Goal: Use online tool/utility: Utilize a website feature to perform a specific function

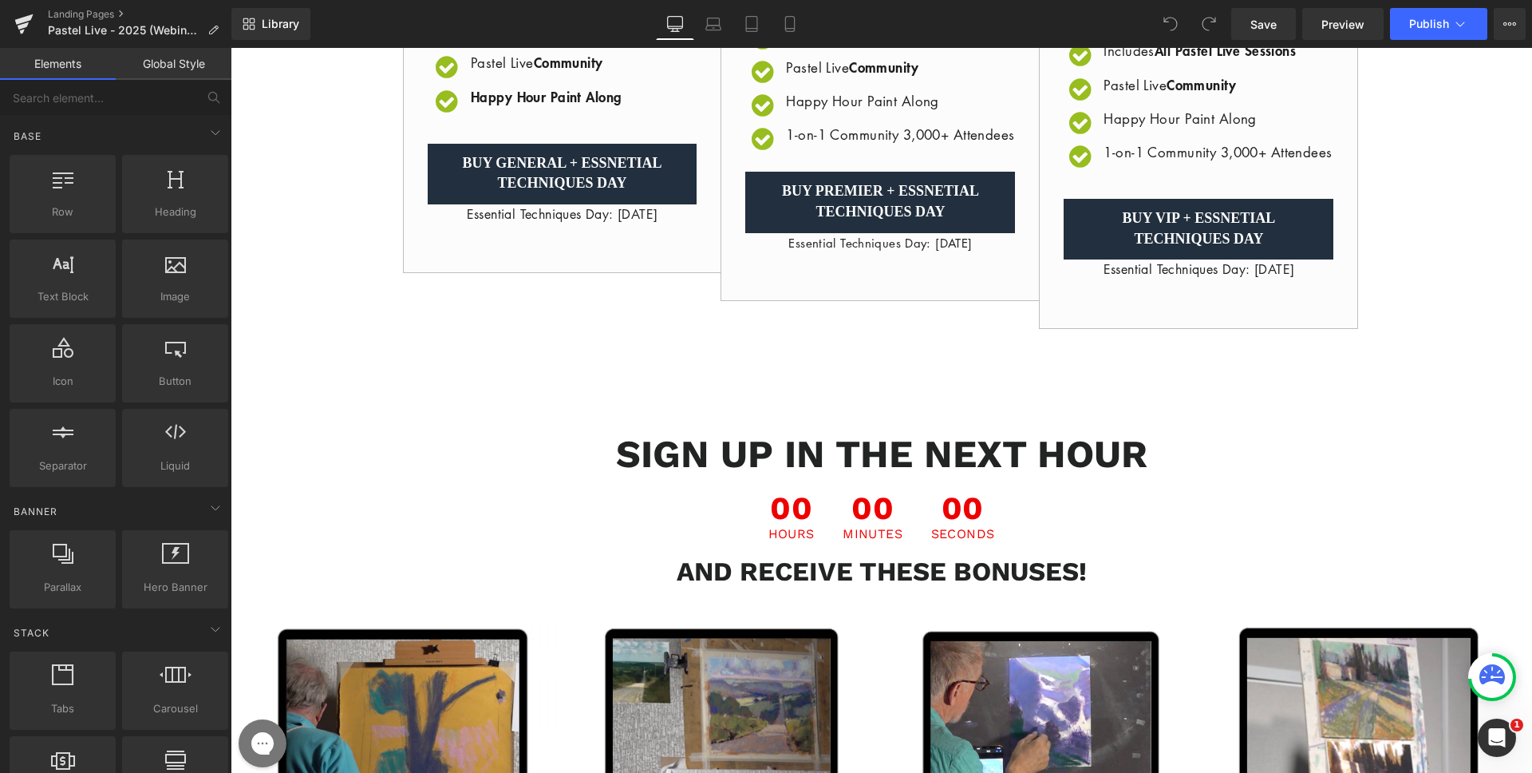
scroll to position [927, 0]
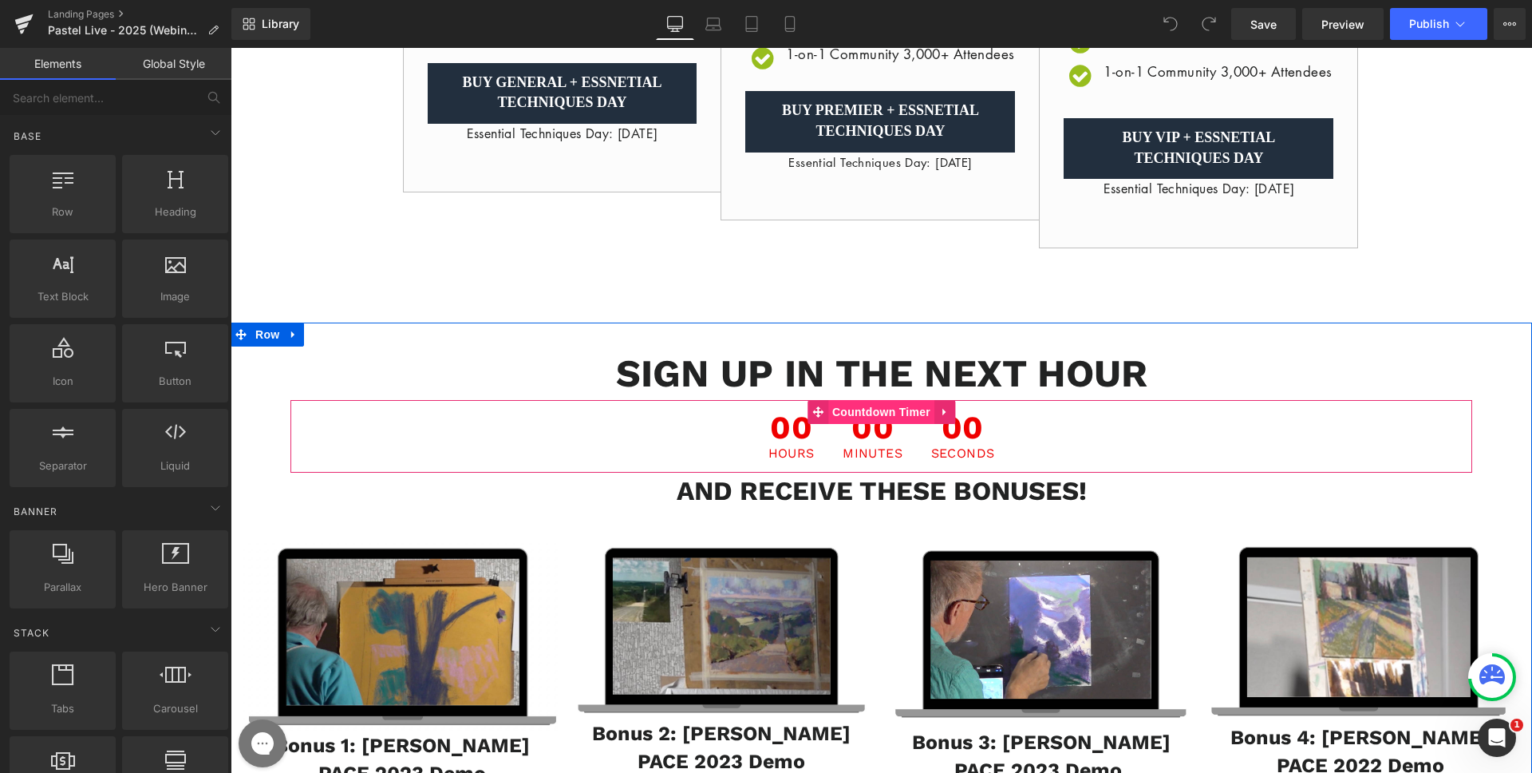
click at [844, 424] on span "Countdown Timer" at bounding box center [881, 412] width 106 height 24
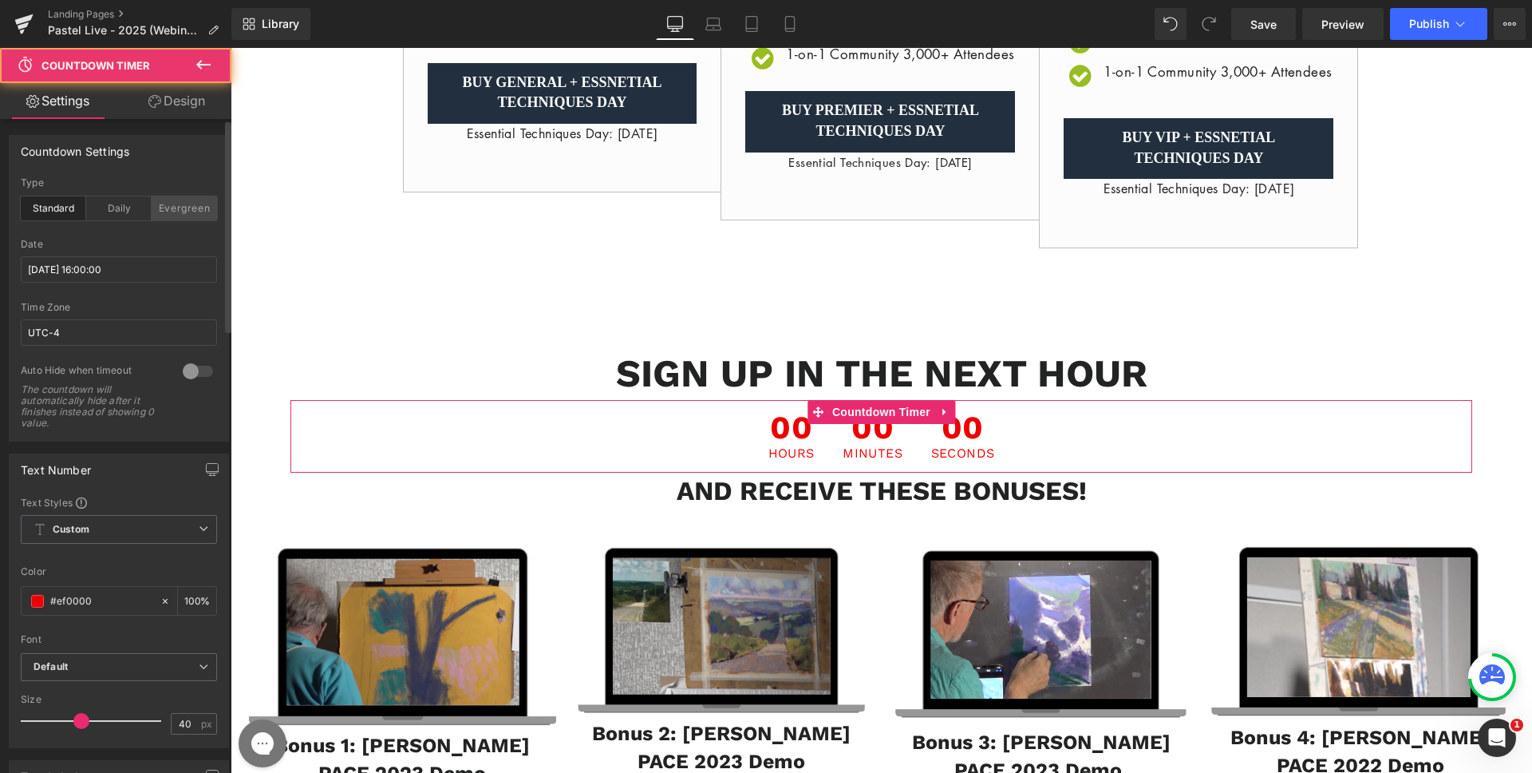
click at [172, 207] on div "Evergreen" at bounding box center [184, 208] width 65 height 24
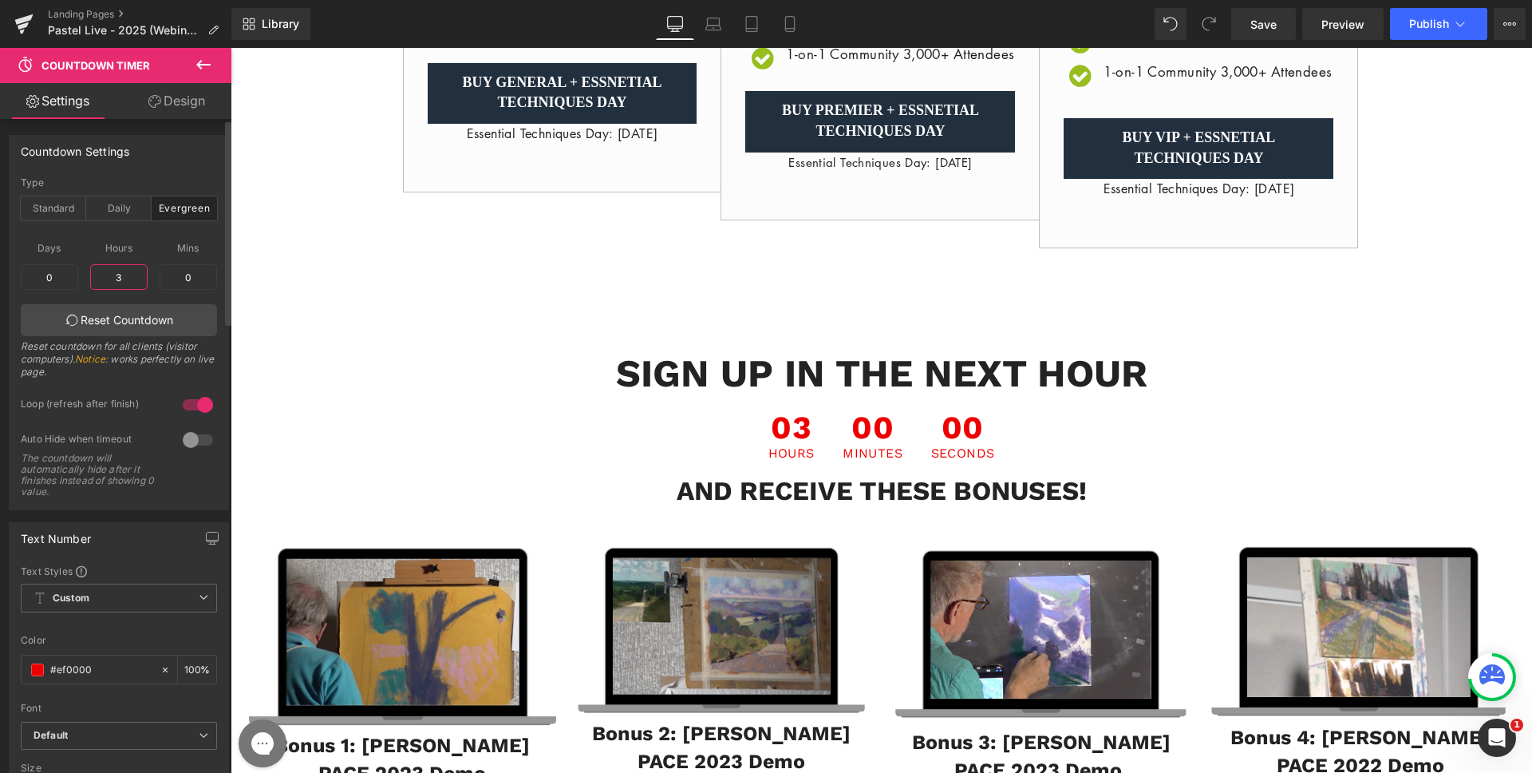
click at [123, 273] on input "3" at bounding box center [118, 277] width 57 height 26
type input "1"
click at [30, 249] on span "Days" at bounding box center [49, 248] width 57 height 20
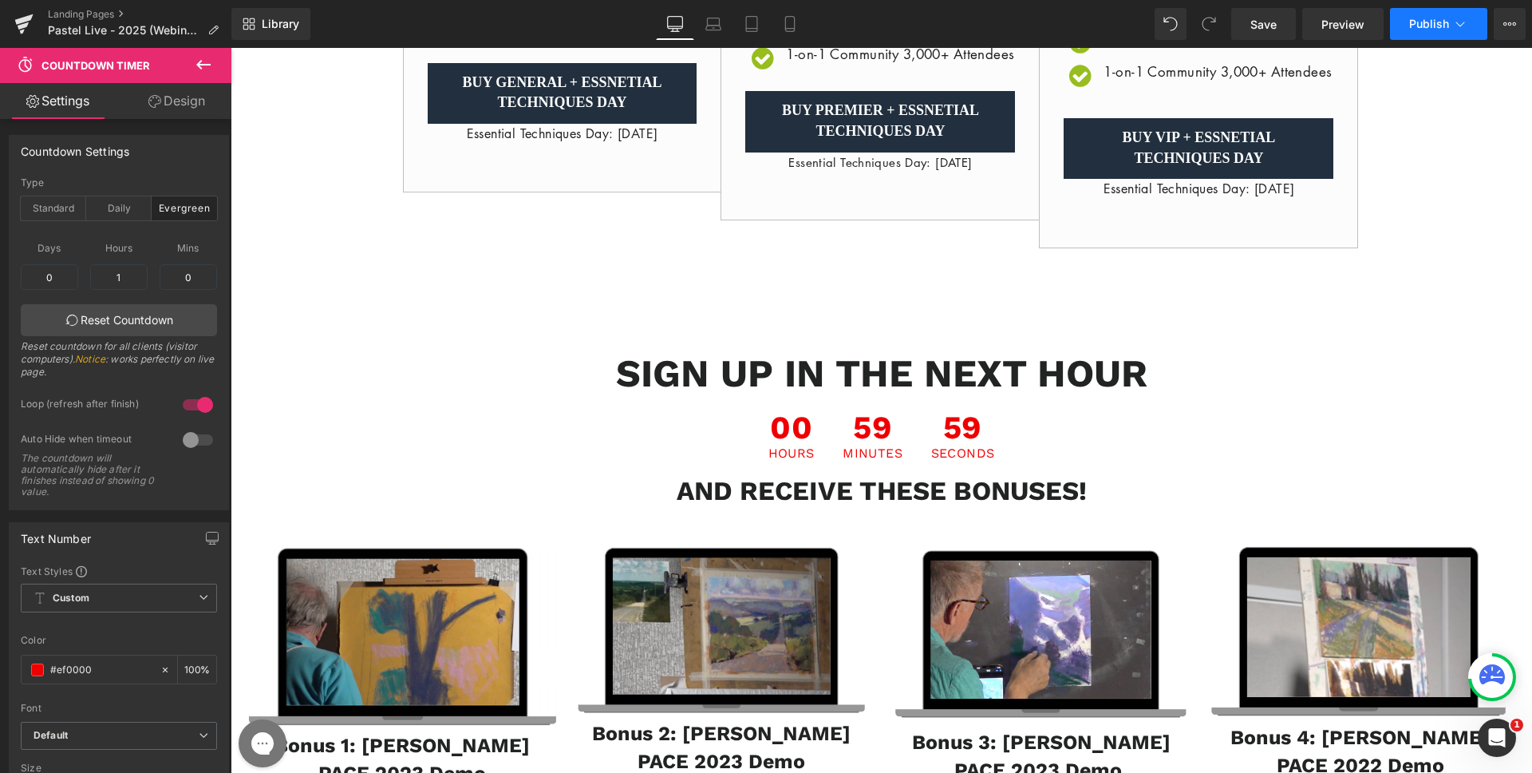
click at [1435, 12] on button "Publish" at bounding box center [1438, 24] width 97 height 32
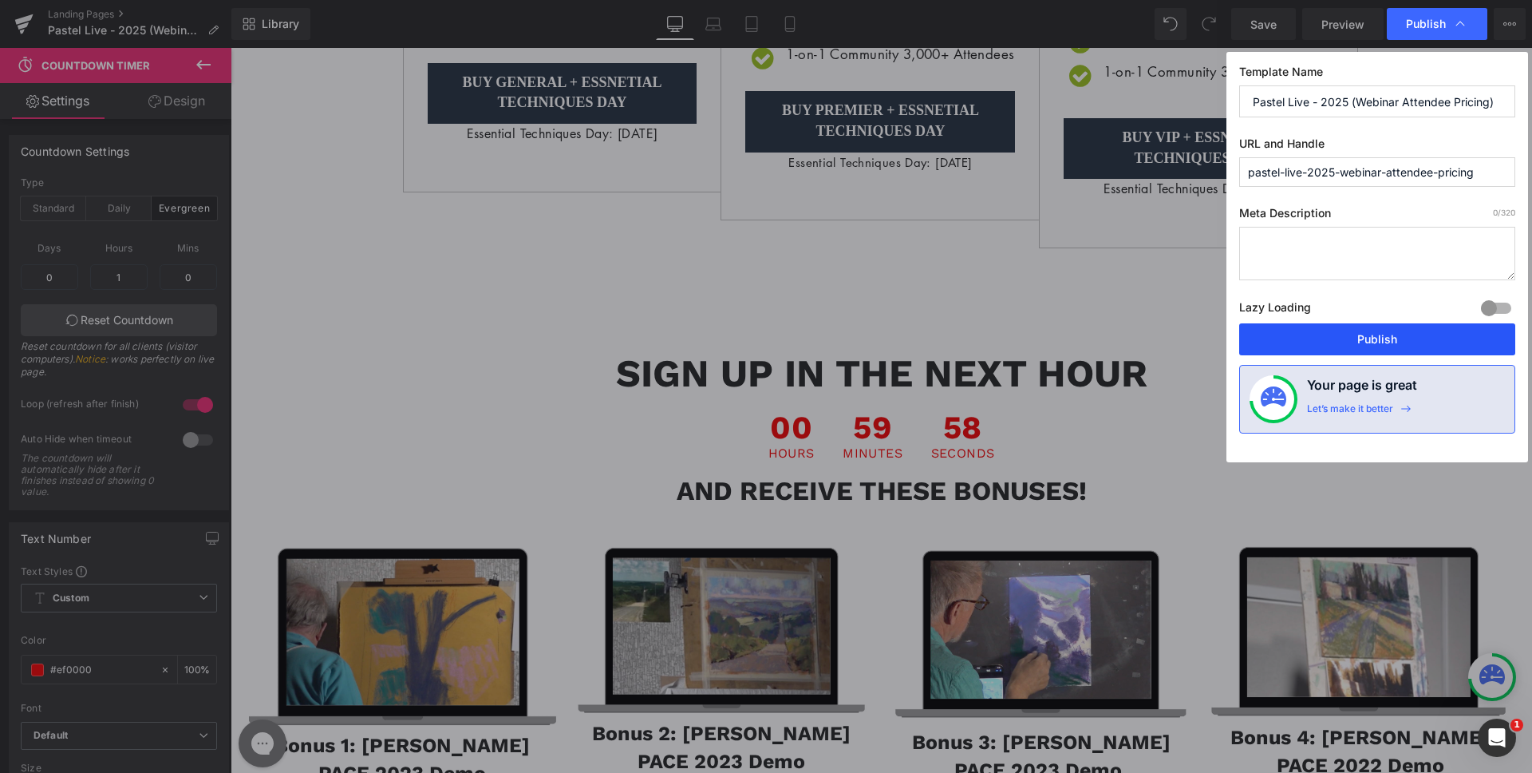
drag, startPoint x: 1395, startPoint y: 333, endPoint x: 846, endPoint y: 259, distance: 554.0
click at [1395, 333] on button "Publish" at bounding box center [1377, 339] width 276 height 32
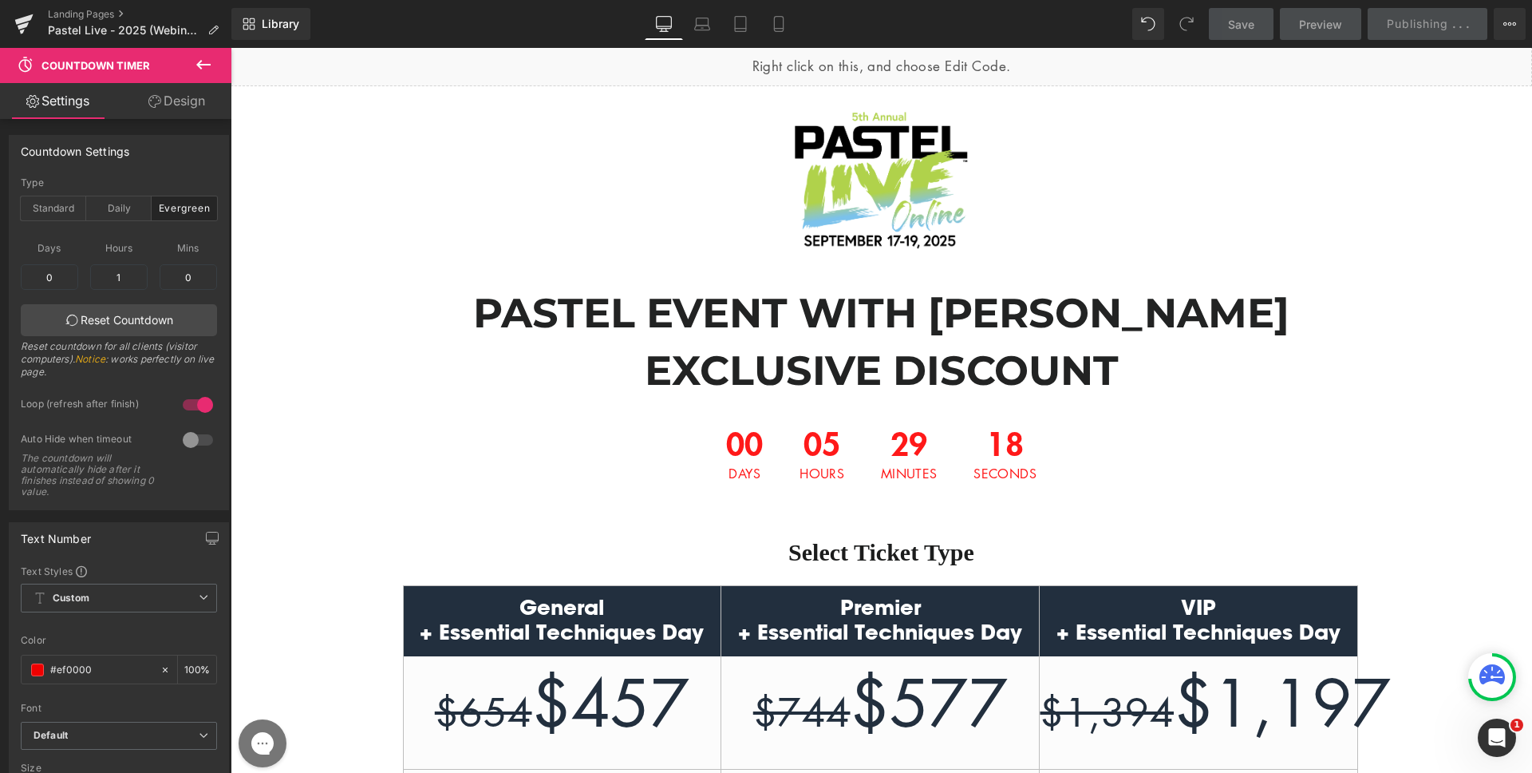
scroll to position [0, 0]
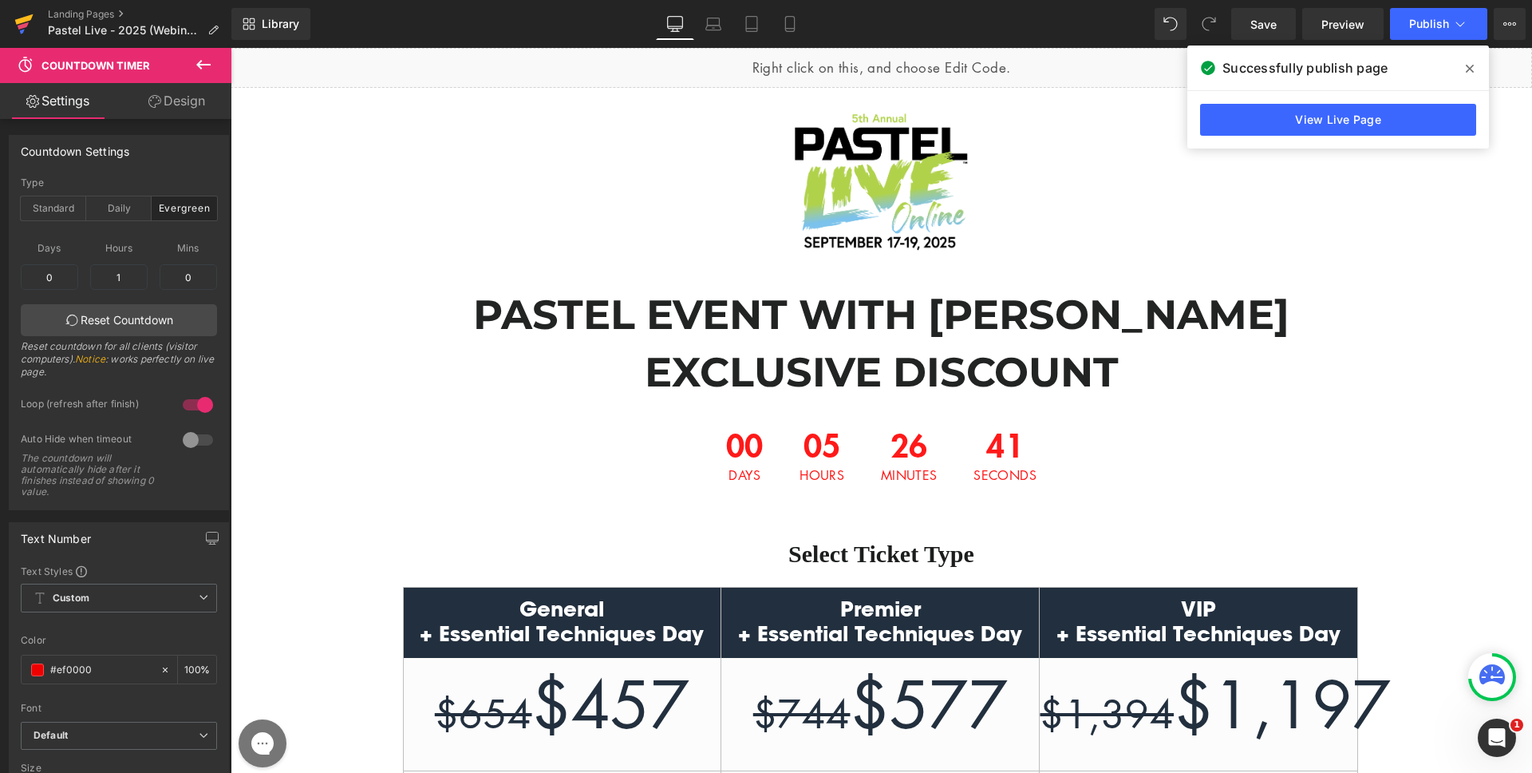
click at [30, 17] on icon at bounding box center [24, 19] width 18 height 10
